Goal: Task Accomplishment & Management: Manage account settings

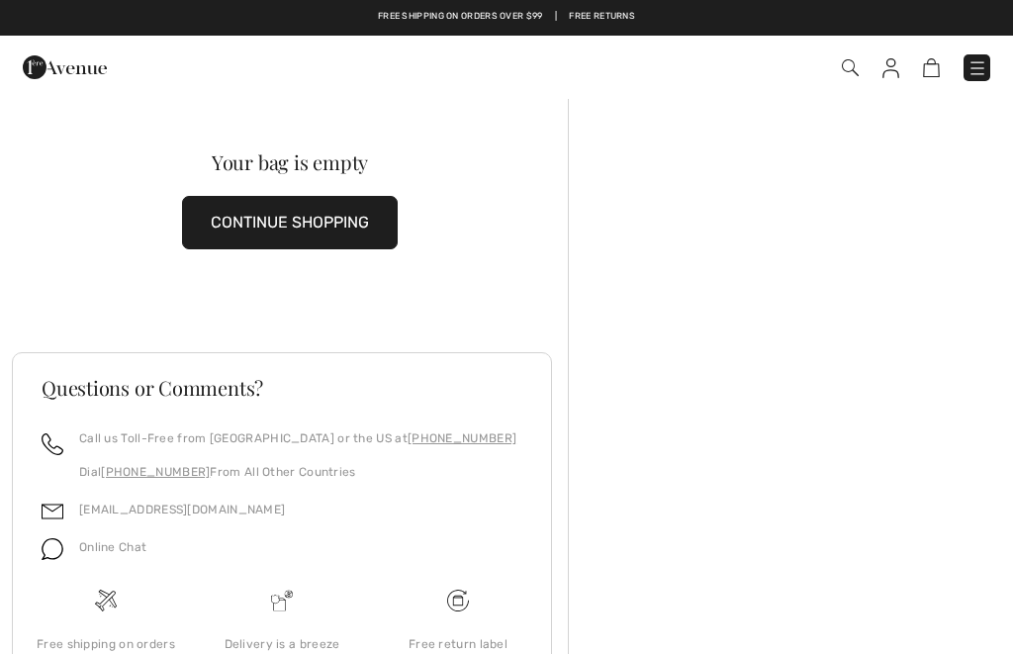
click at [897, 73] on img at bounding box center [891, 68] width 17 height 20
click at [892, 74] on img at bounding box center [891, 68] width 17 height 20
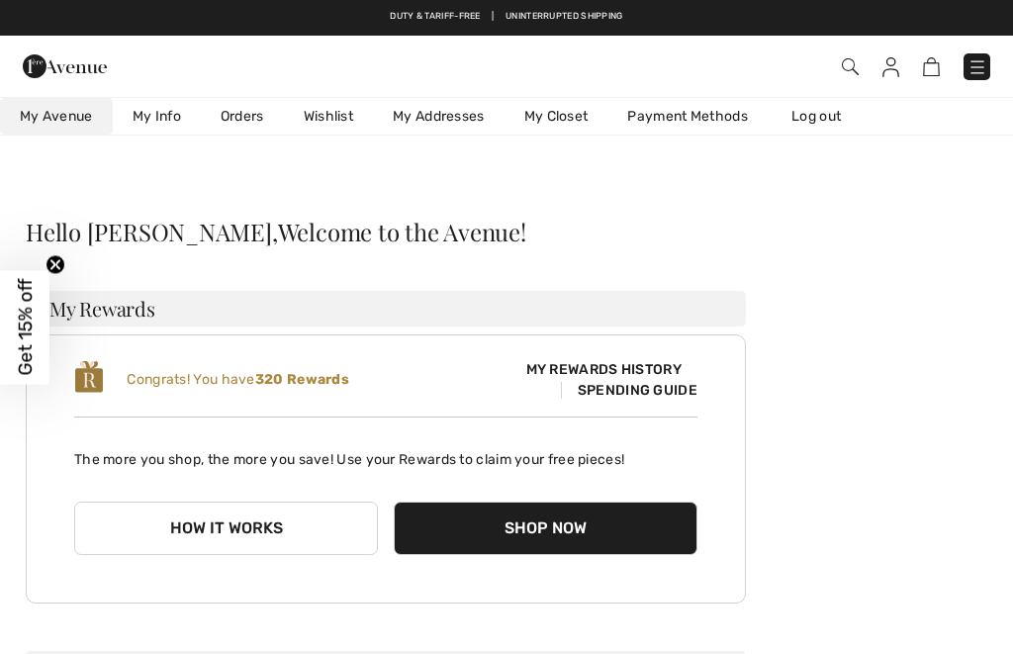
click at [257, 122] on link "Orders" at bounding box center [242, 116] width 83 height 37
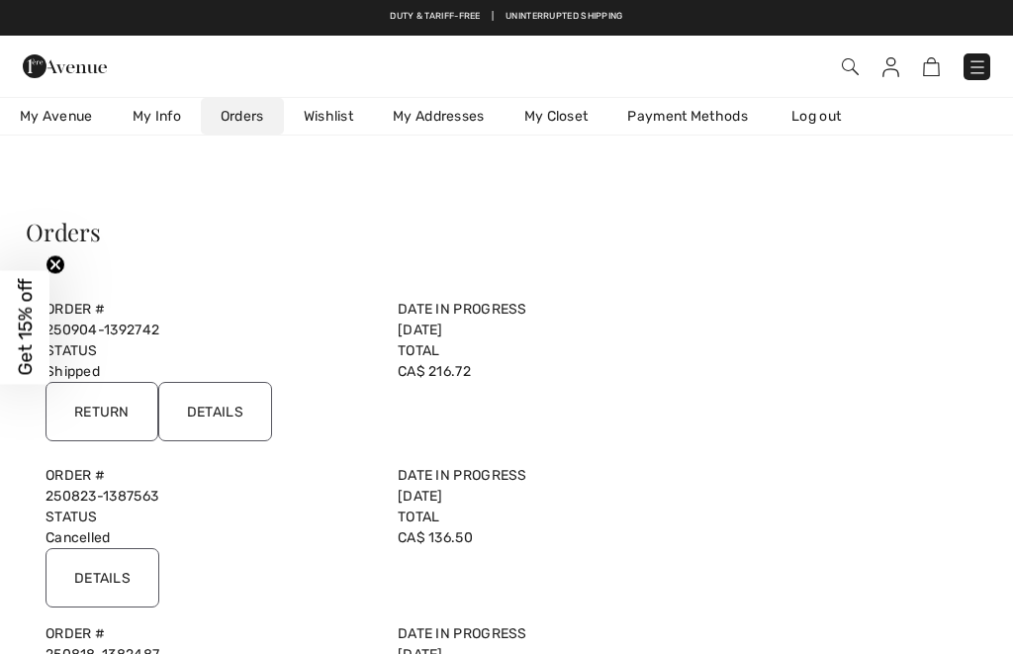
click at [120, 393] on input "Return" at bounding box center [102, 411] width 113 height 59
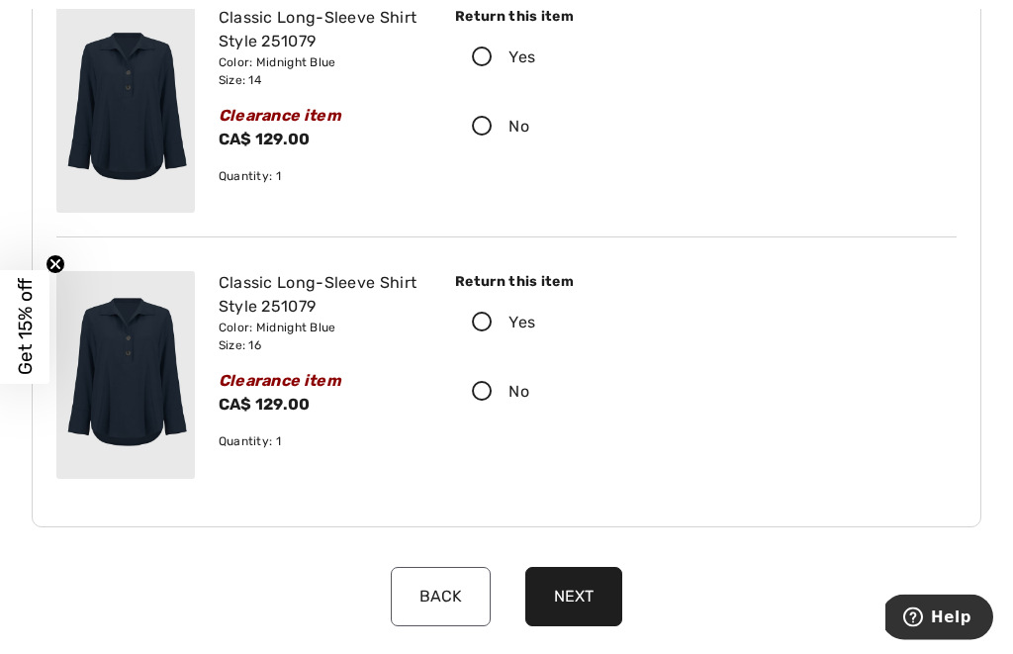
scroll to position [258, 0]
click at [485, 330] on icon at bounding box center [482, 323] width 52 height 21
click at [535, 330] on input "Yes" at bounding box center [541, 322] width 13 height 59
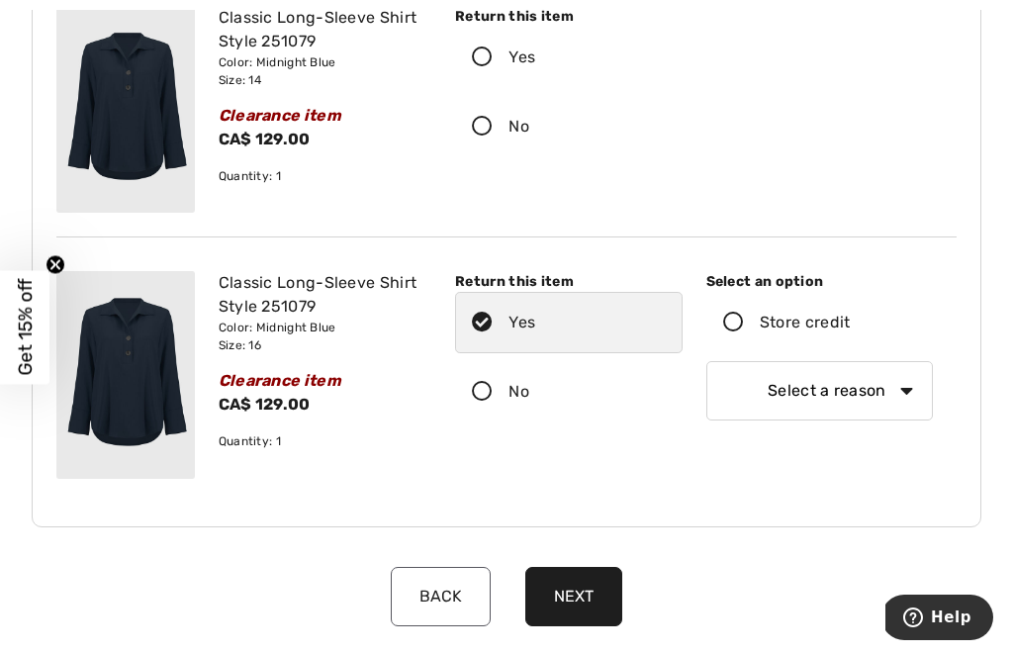
click at [732, 325] on icon at bounding box center [733, 323] width 52 height 21
click at [850, 325] on input "Store credit" at bounding box center [856, 322] width 13 height 59
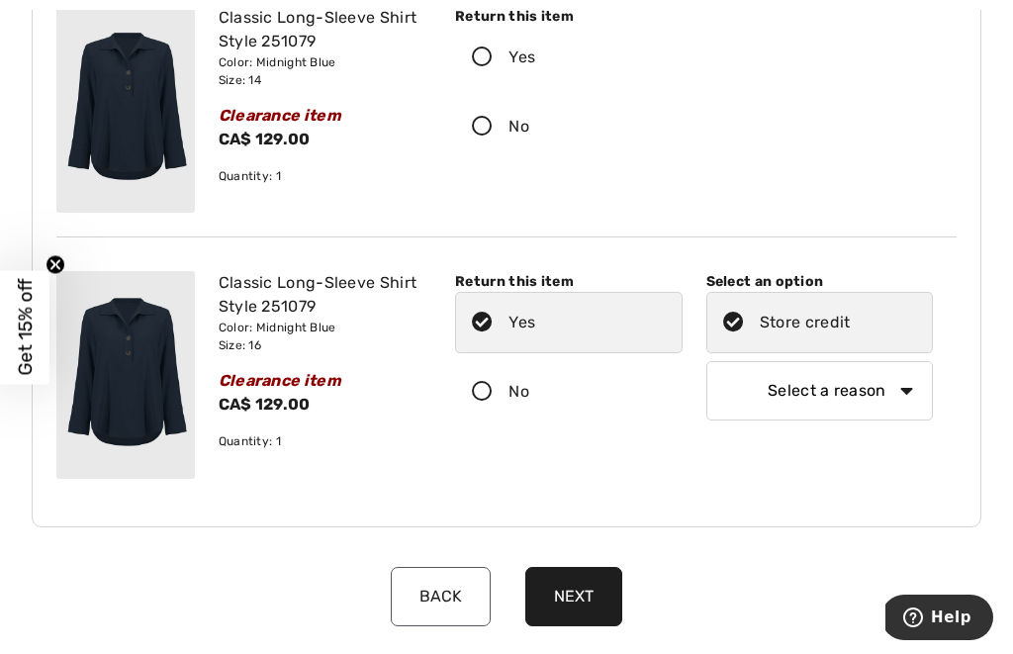
click at [910, 391] on select "Select a reason I received the wrong product or size My order arrived too late …" at bounding box center [819, 390] width 227 height 59
select select "other"
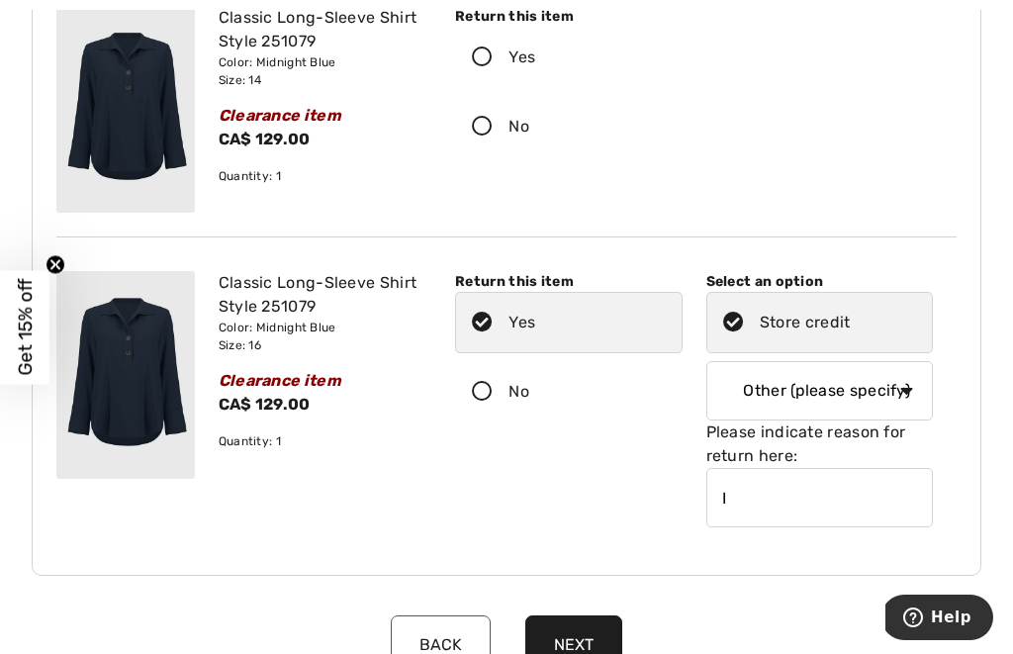
type input "I"
type input "T"
click at [809, 488] on input "I ordered 2 sizes and this one is too large; keep" at bounding box center [819, 497] width 227 height 59
click at [847, 498] on input "I ordered 2 sizes and this one is too large; keep" at bounding box center [819, 497] width 227 height 59
click at [853, 494] on input "I ordered 2 sizes and this one is too large; keep" at bounding box center [819, 497] width 227 height 59
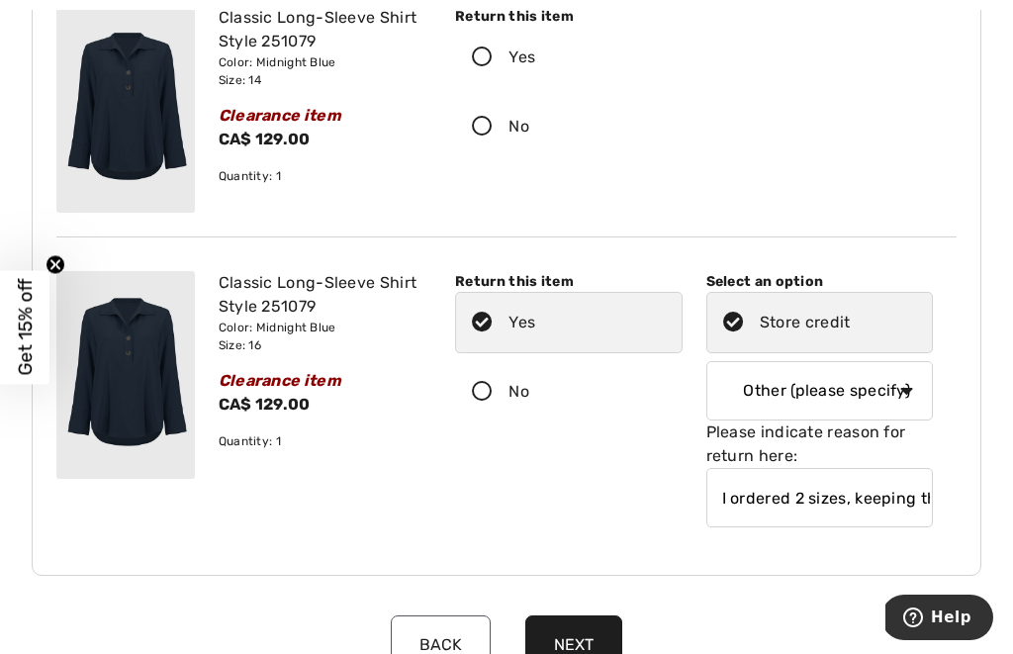
click at [916, 501] on input "I ordered 2 sizes, keeping the other; keep" at bounding box center [819, 497] width 227 height 59
click at [838, 490] on input "I ordered 2 sizes, keeping the other which fits" at bounding box center [819, 497] width 227 height 59
click at [829, 491] on input "ordered 2 sizes, keeping the fits" at bounding box center [819, 497] width 227 height 59
click at [833, 505] on input "ordered 2 sizes, keeping size 14, the fits" at bounding box center [819, 497] width 227 height 59
click at [790, 495] on input "Ordered 2 sizes, keeping size 14, the fits" at bounding box center [819, 497] width 227 height 59
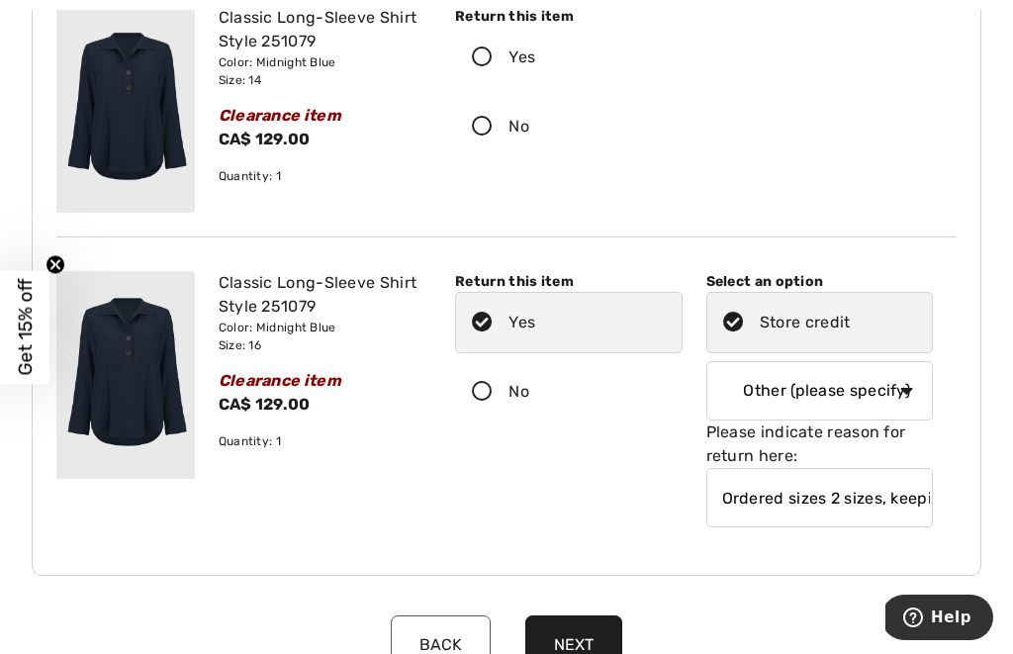
click at [896, 496] on input "Ordered sizes 2 sizes, keeping size 14, the fits" at bounding box center [819, 497] width 227 height 59
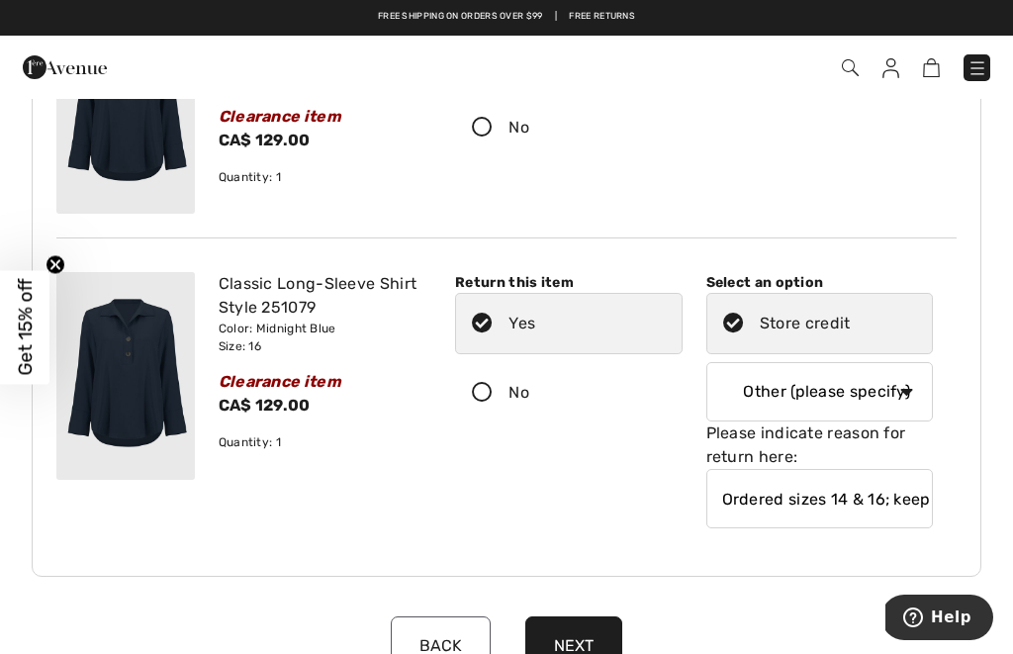
click at [900, 501] on input "Ordered sizes 14 & 16; keeping size 14, the fits" at bounding box center [819, 498] width 227 height 59
click at [841, 497] on input "Ordered sz izes 14 & 16; keep size 14the fits" at bounding box center [819, 498] width 227 height 59
click at [886, 497] on input "Ordered sizes 14 & 16; keep size 14the fits" at bounding box center [819, 498] width 227 height 59
click at [850, 498] on input "Ordered sizes 14 & 16; keep size 14the fits" at bounding box center [819, 498] width 227 height 59
click at [862, 495] on input "Ordered sizes 14 & 16; keep size 14the fits" at bounding box center [819, 498] width 227 height 59
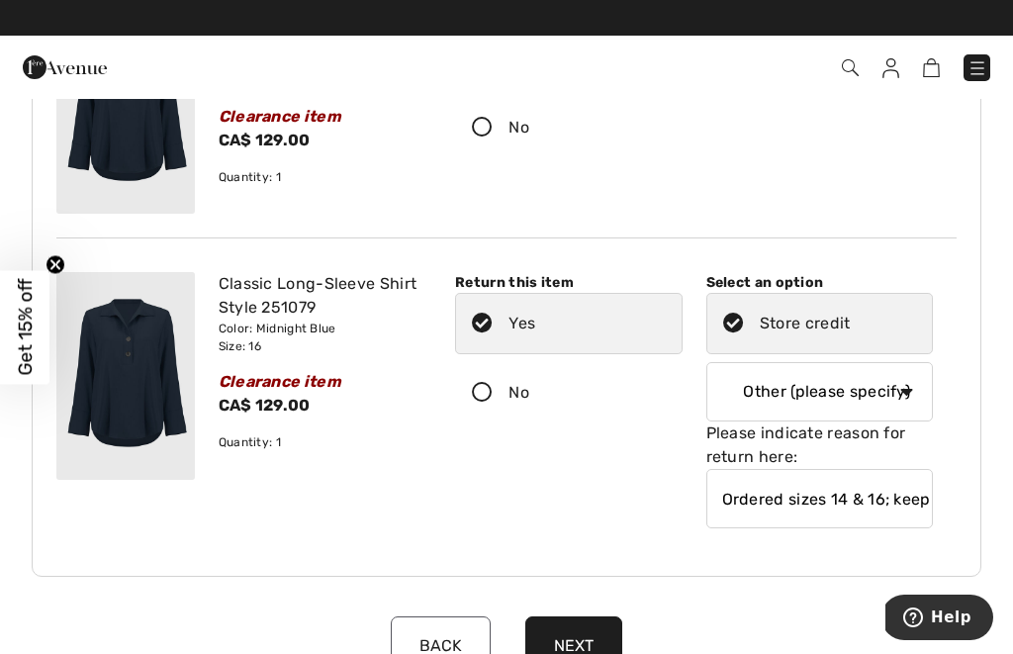
click at [909, 492] on input "Ordered sizes 14 & 16; keep size 14the fits" at bounding box center [819, 498] width 227 height 59
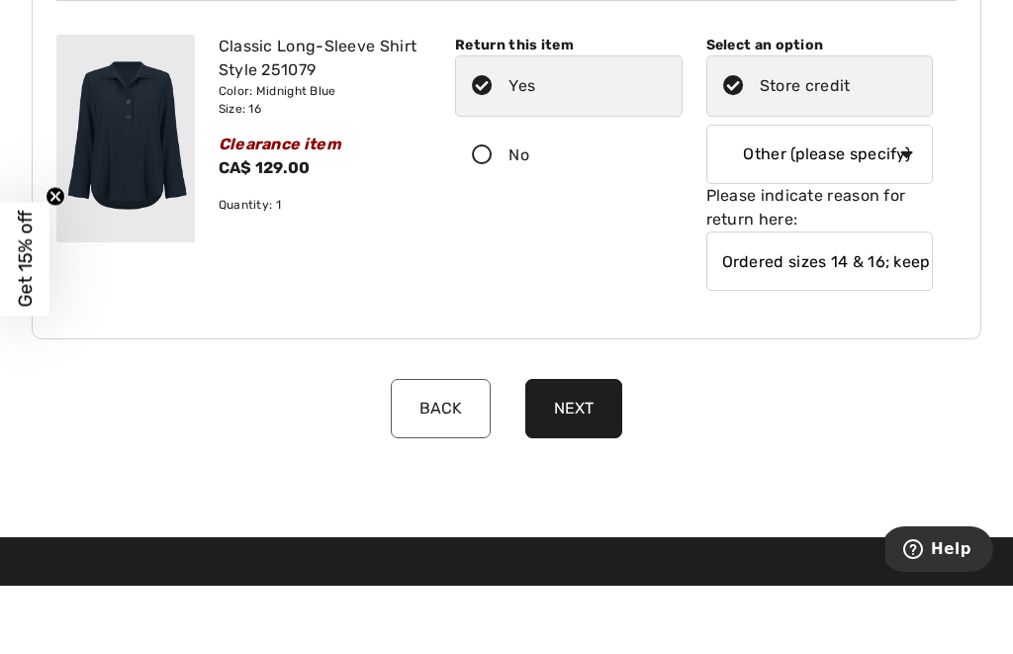
type input "Ordered sizes 14 & 16; keeping sz 14 as fits best"
click at [576, 447] on button "Next" at bounding box center [573, 476] width 97 height 59
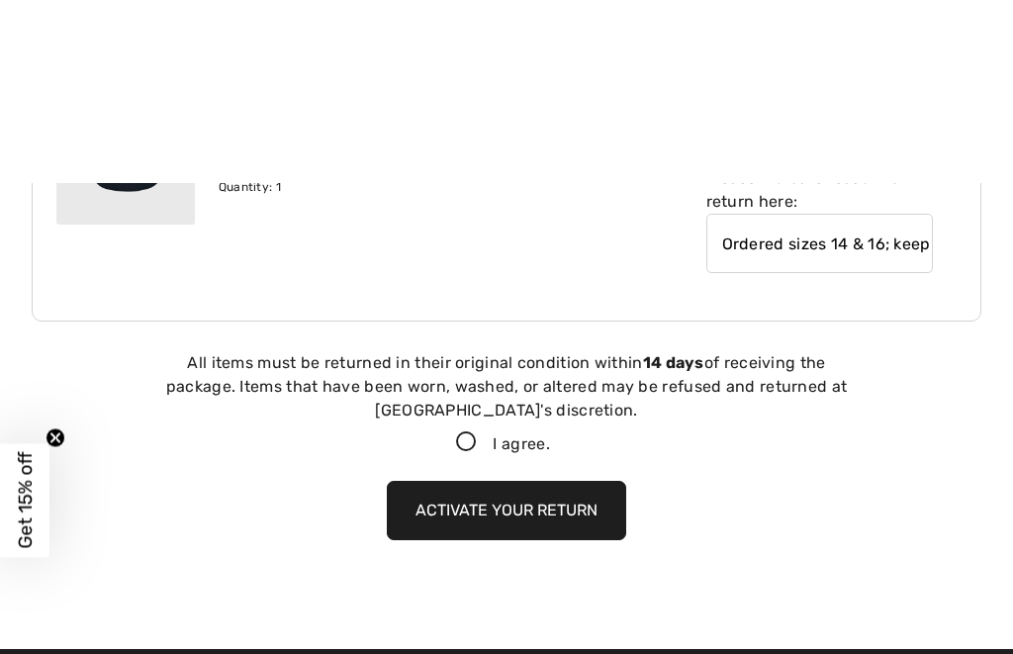
scroll to position [744, 0]
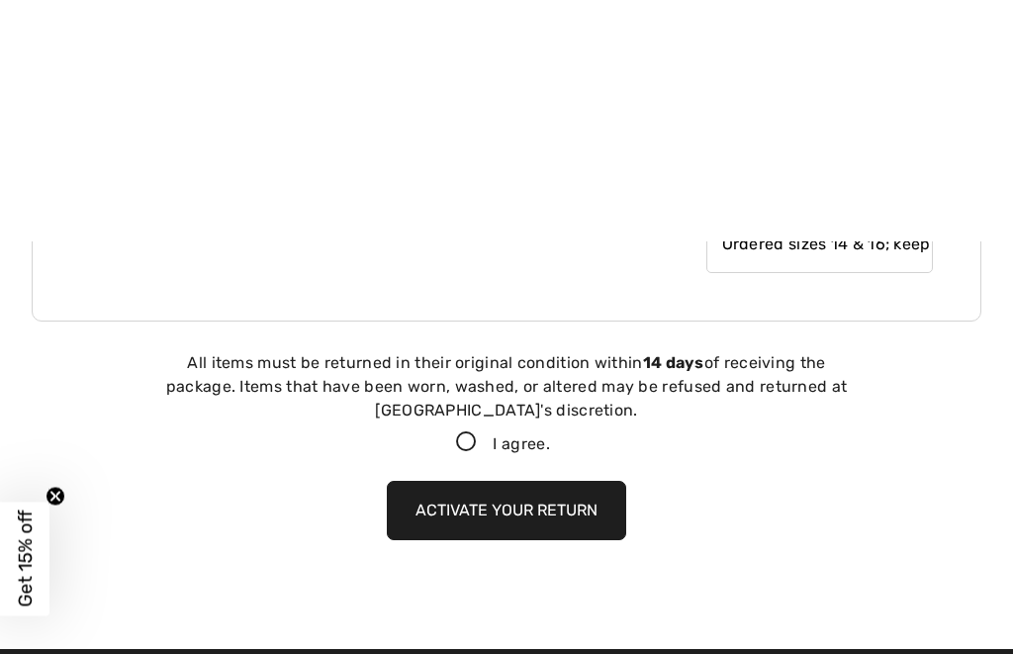
click at [460, 203] on icon at bounding box center [466, 211] width 52 height 21
click at [550, 205] on input "I agree." at bounding box center [556, 211] width 13 height 13
checkbox input "true"
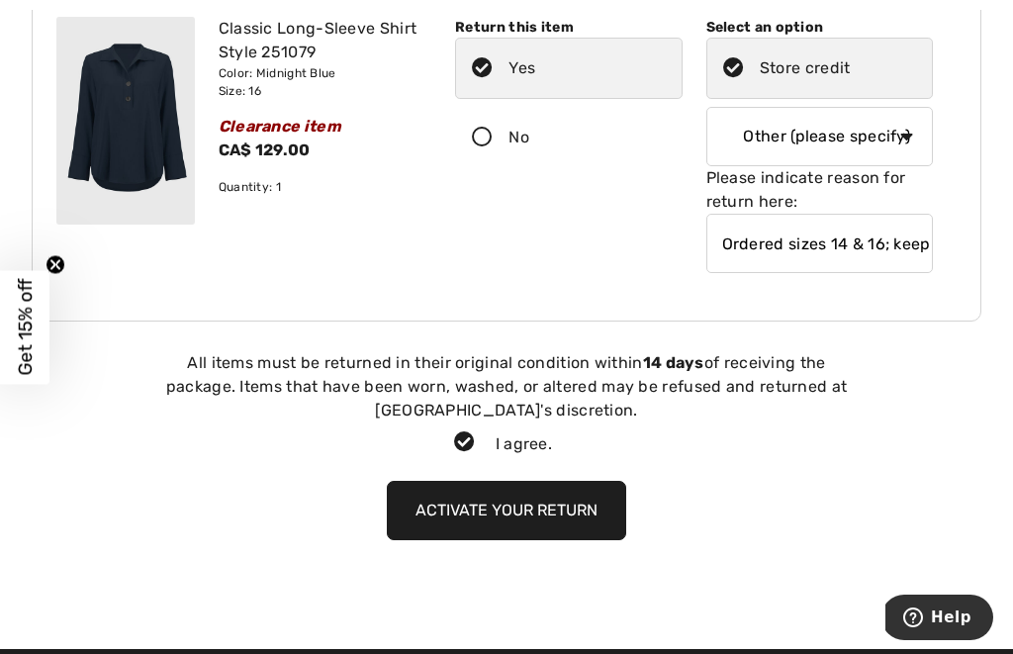
click at [549, 481] on button "Activate your return" at bounding box center [506, 510] width 239 height 59
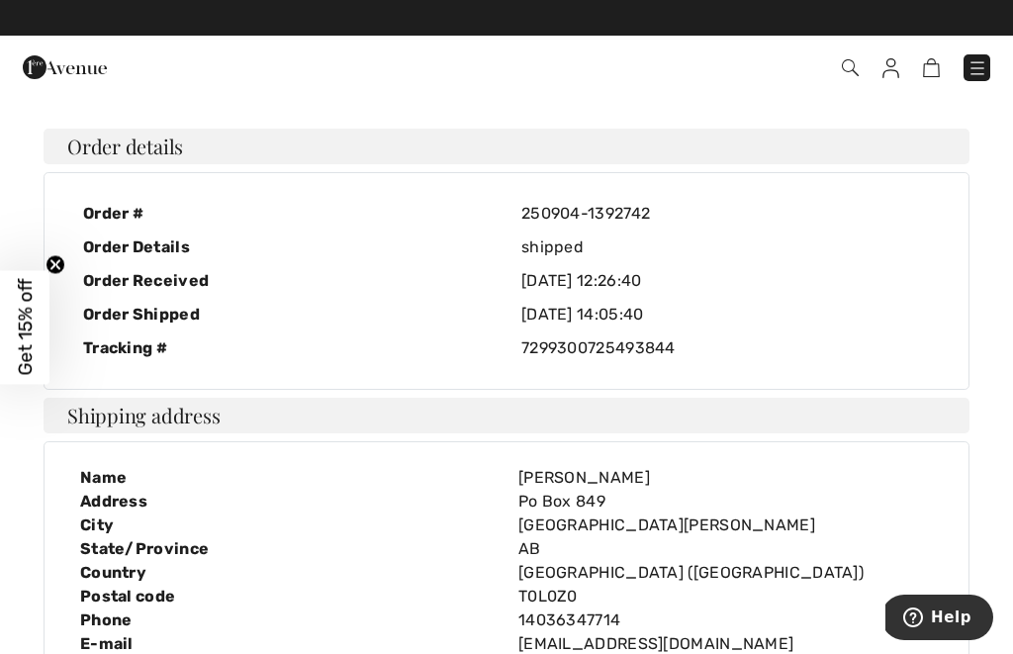
scroll to position [0, 0]
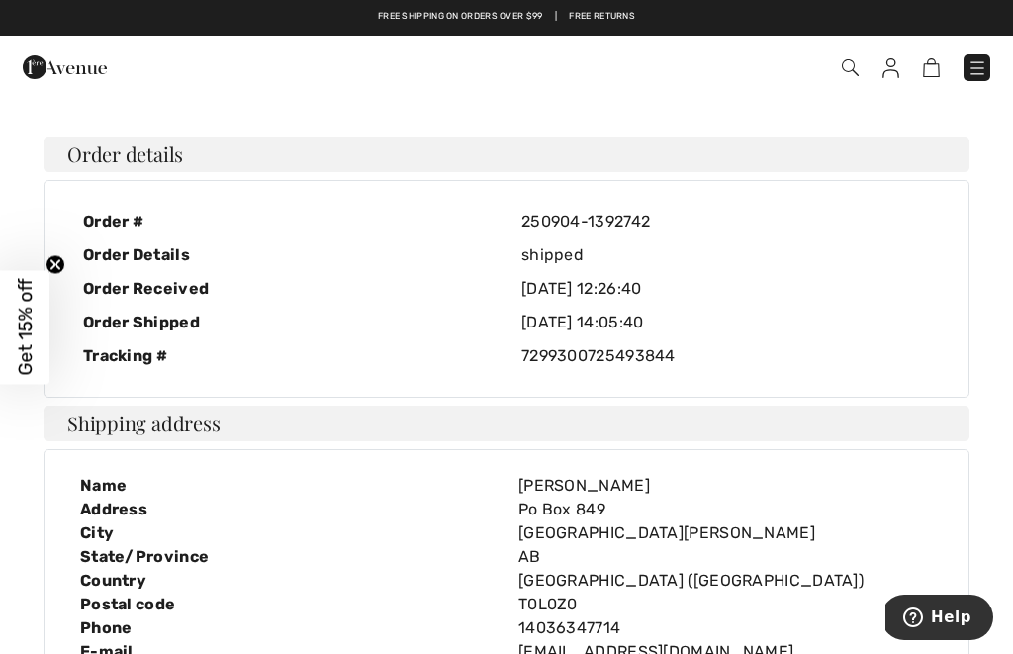
click at [896, 71] on img at bounding box center [891, 68] width 17 height 20
click at [897, 63] on img at bounding box center [891, 68] width 17 height 20
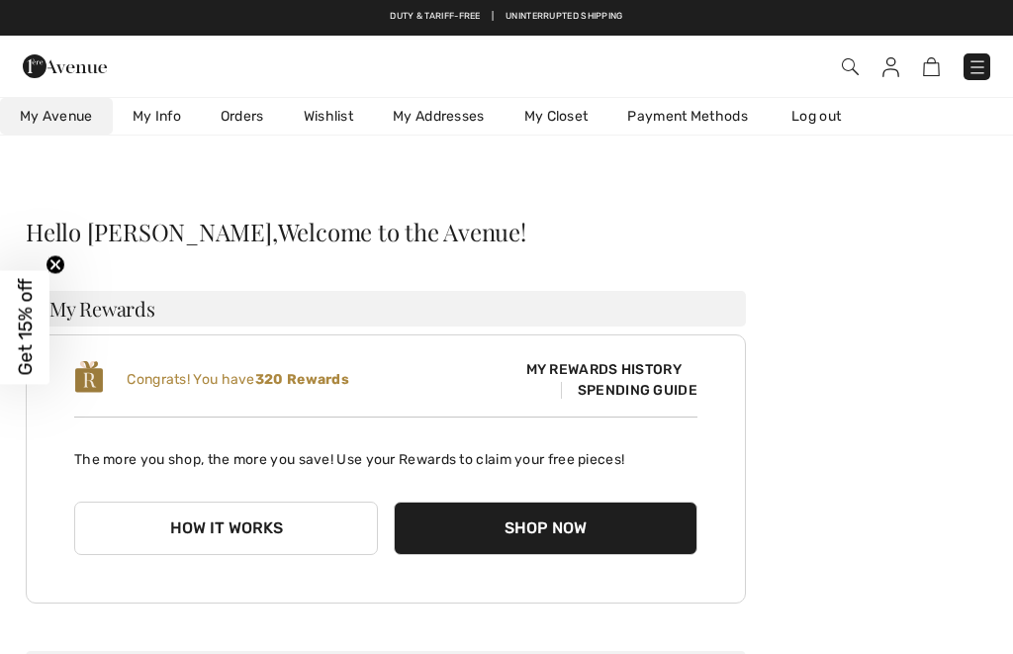
click at [249, 119] on link "Orders" at bounding box center [242, 116] width 83 height 37
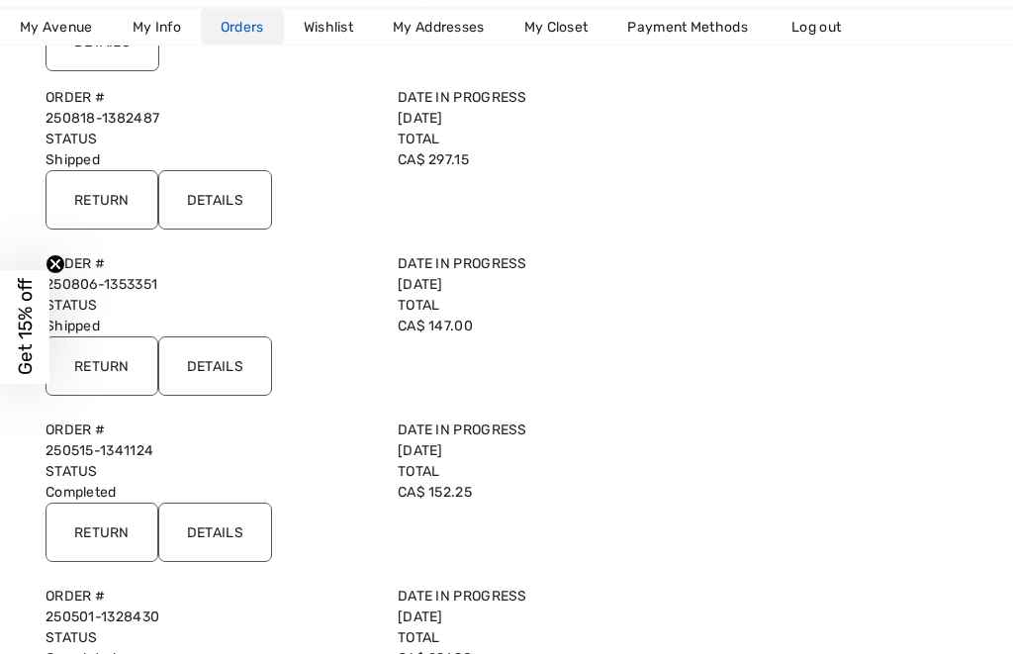
scroll to position [536, 0]
click at [205, 377] on input "Details" at bounding box center [215, 365] width 114 height 59
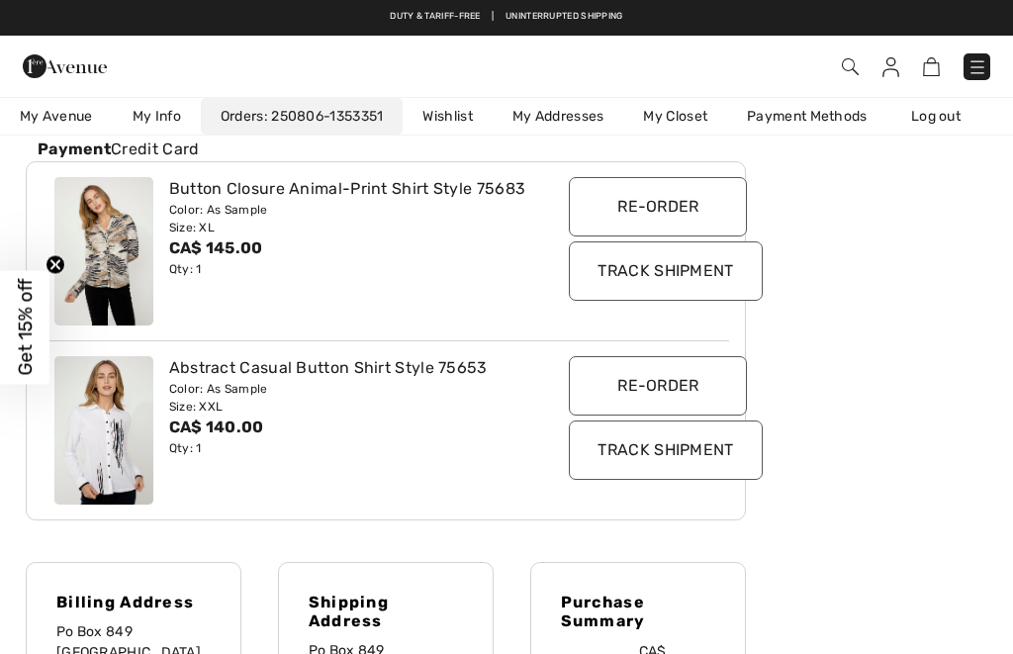
scroll to position [284, 0]
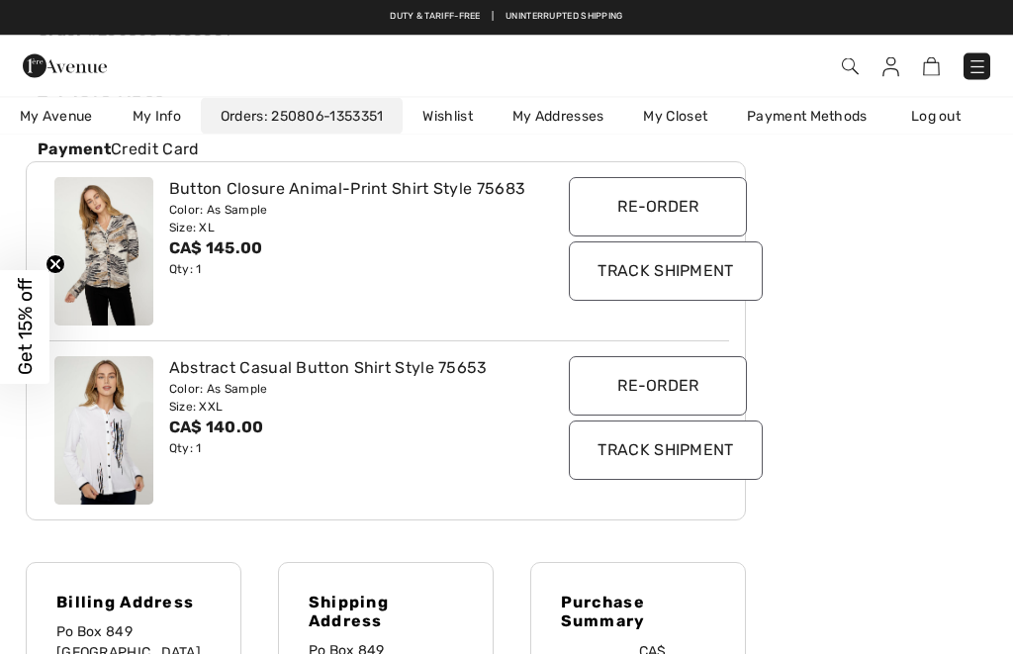
click at [696, 276] on input "Track Shipment" at bounding box center [665, 271] width 193 height 59
